Goal: Navigation & Orientation: Find specific page/section

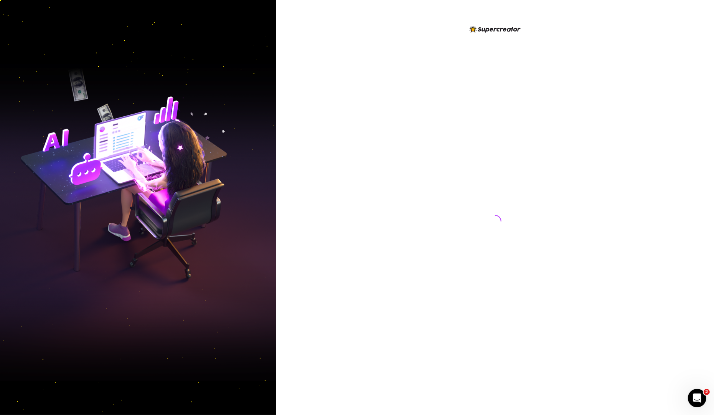
click at [629, 118] on div at bounding box center [495, 207] width 438 height 415
drag, startPoint x: 505, startPoint y: 150, endPoint x: 123, endPoint y: 26, distance: 401.5
click at [505, 150] on div at bounding box center [495, 214] width 171 height 378
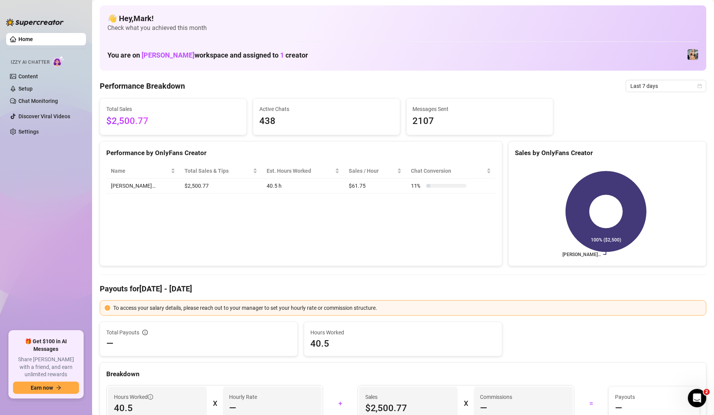
click at [649, 227] on rect at bounding box center [606, 211] width 182 height 96
